Goal: Transaction & Acquisition: Purchase product/service

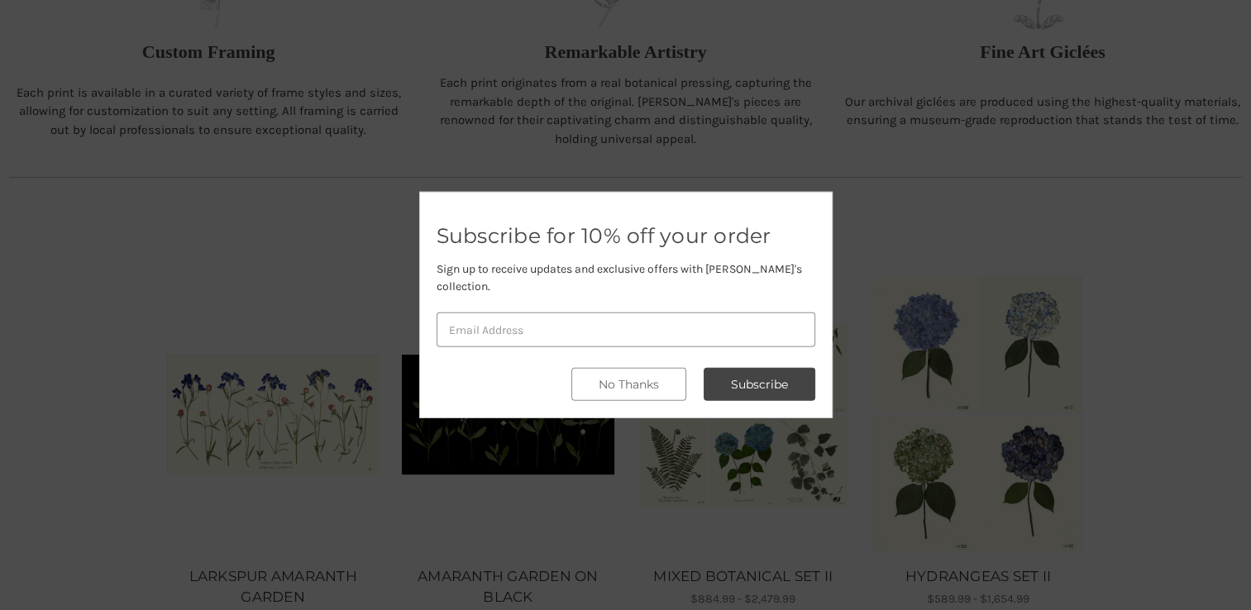
scroll to position [761, 0]
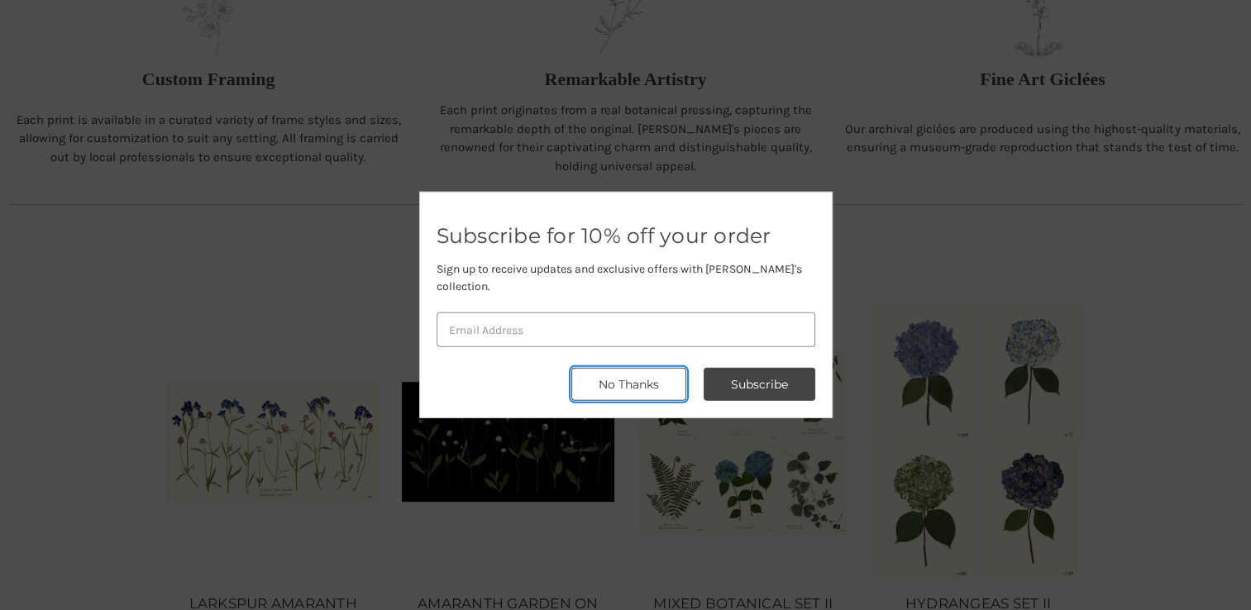
click at [637, 386] on button "No Thanks" at bounding box center [628, 384] width 115 height 33
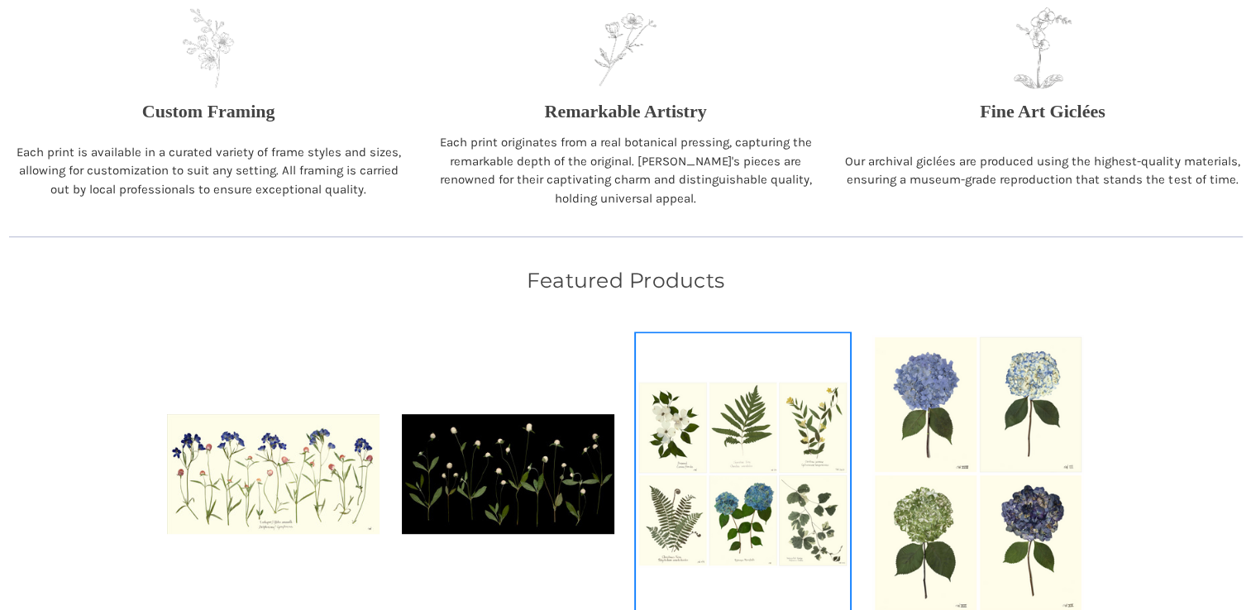
click at [637, 386] on img "MIXED BOTANICAL SET II, Price range from $884.99 to $2,479.99\a\a" at bounding box center [743, 474] width 212 height 188
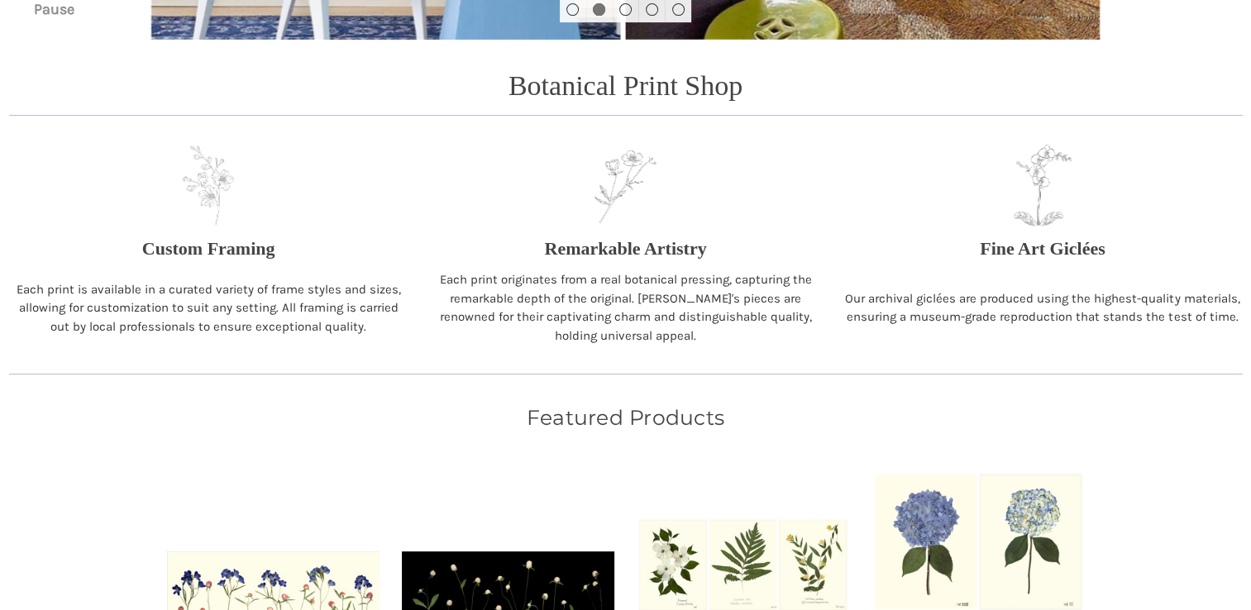
click at [637, 386] on main "Pause Botanical Print Shop" at bounding box center [625, 420] width 1251 height 1753
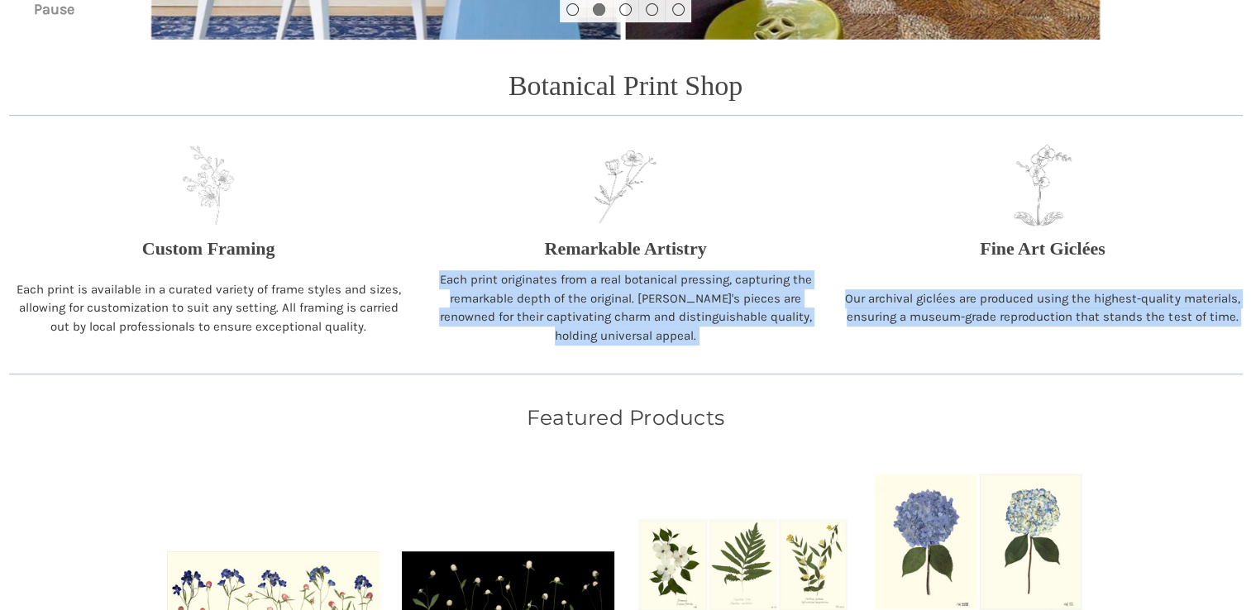
scroll to position [458, 0]
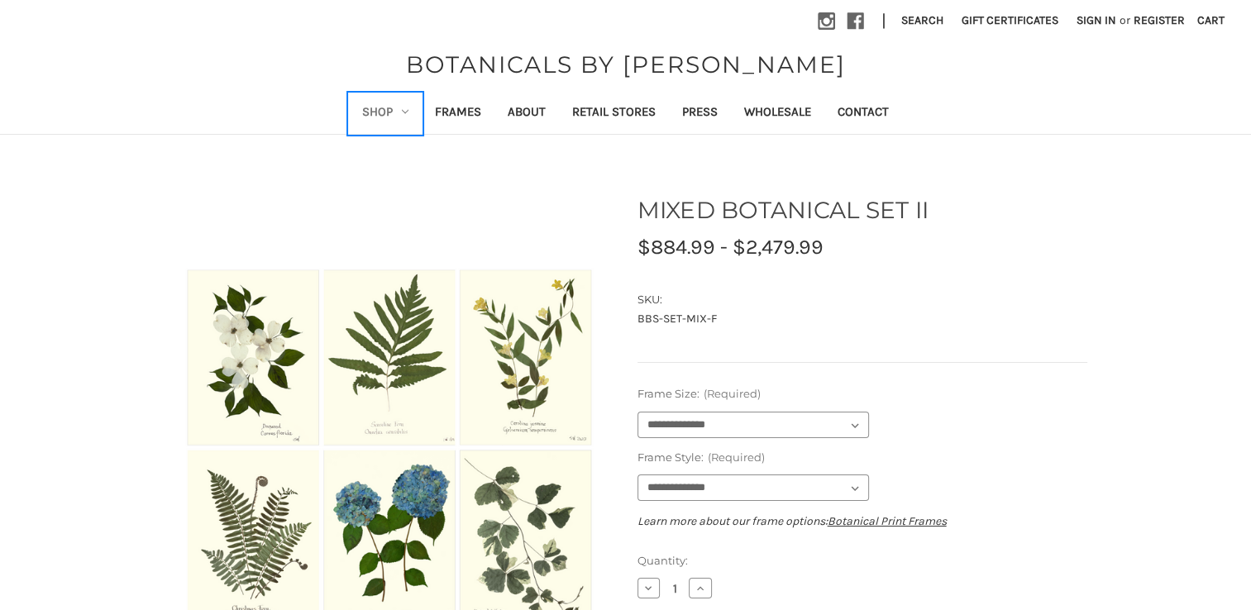
click at [410, 117] on link "Shop" at bounding box center [385, 113] width 73 height 41
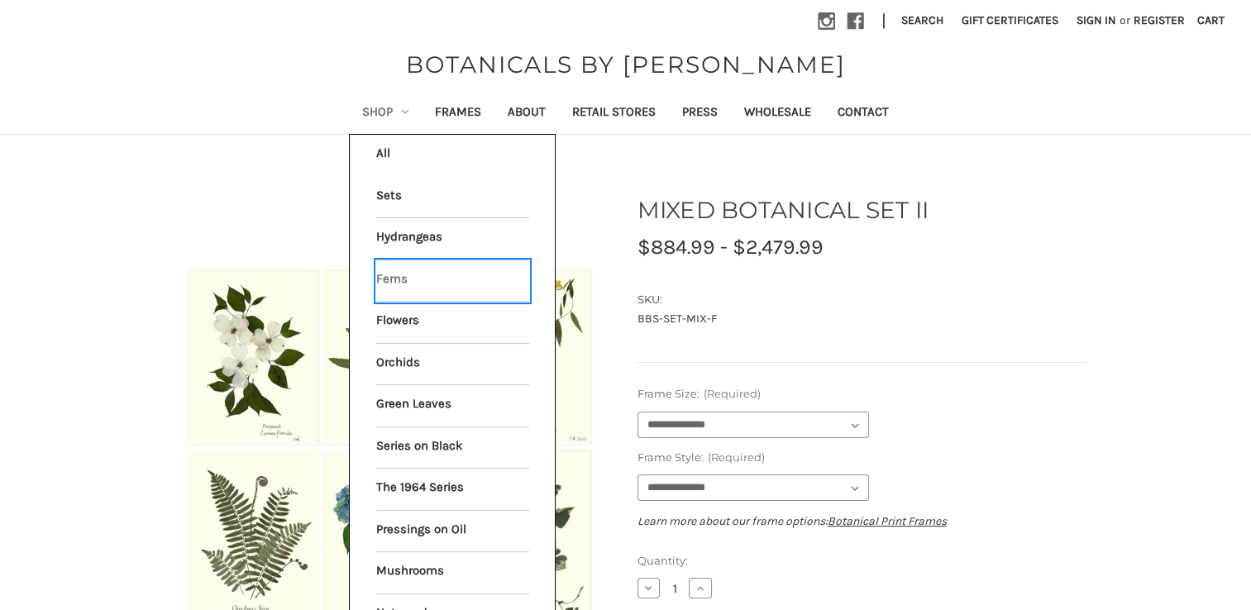
click at [435, 282] on link "Ferns" at bounding box center [452, 280] width 153 height 41
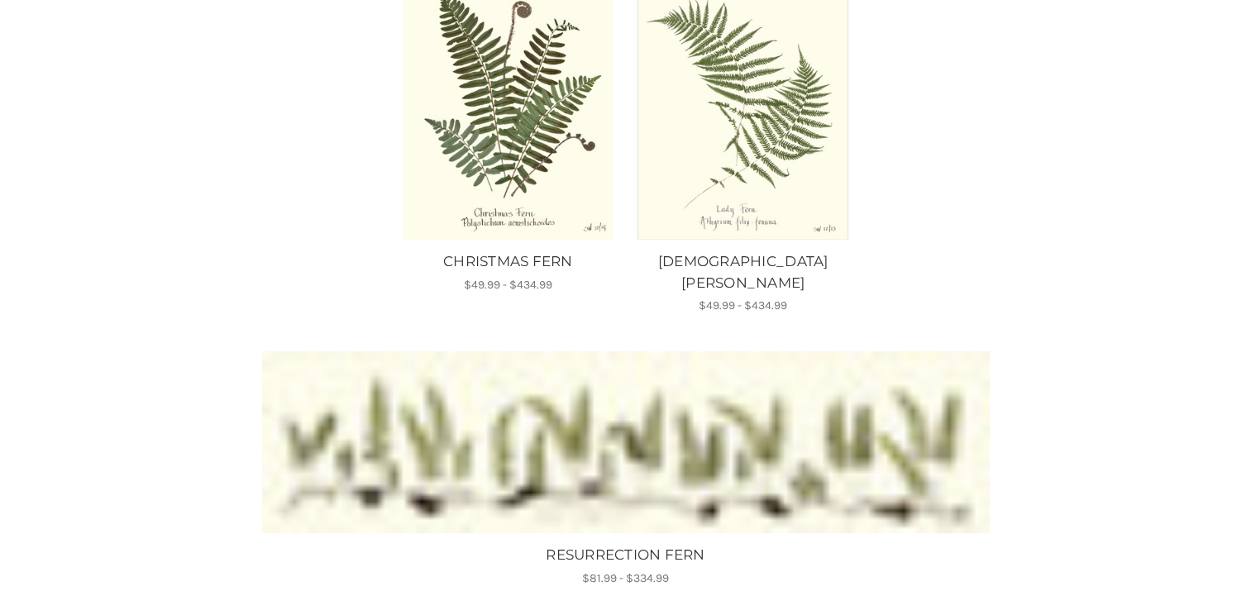
scroll to position [364, 0]
